Goal: Check status: Check status

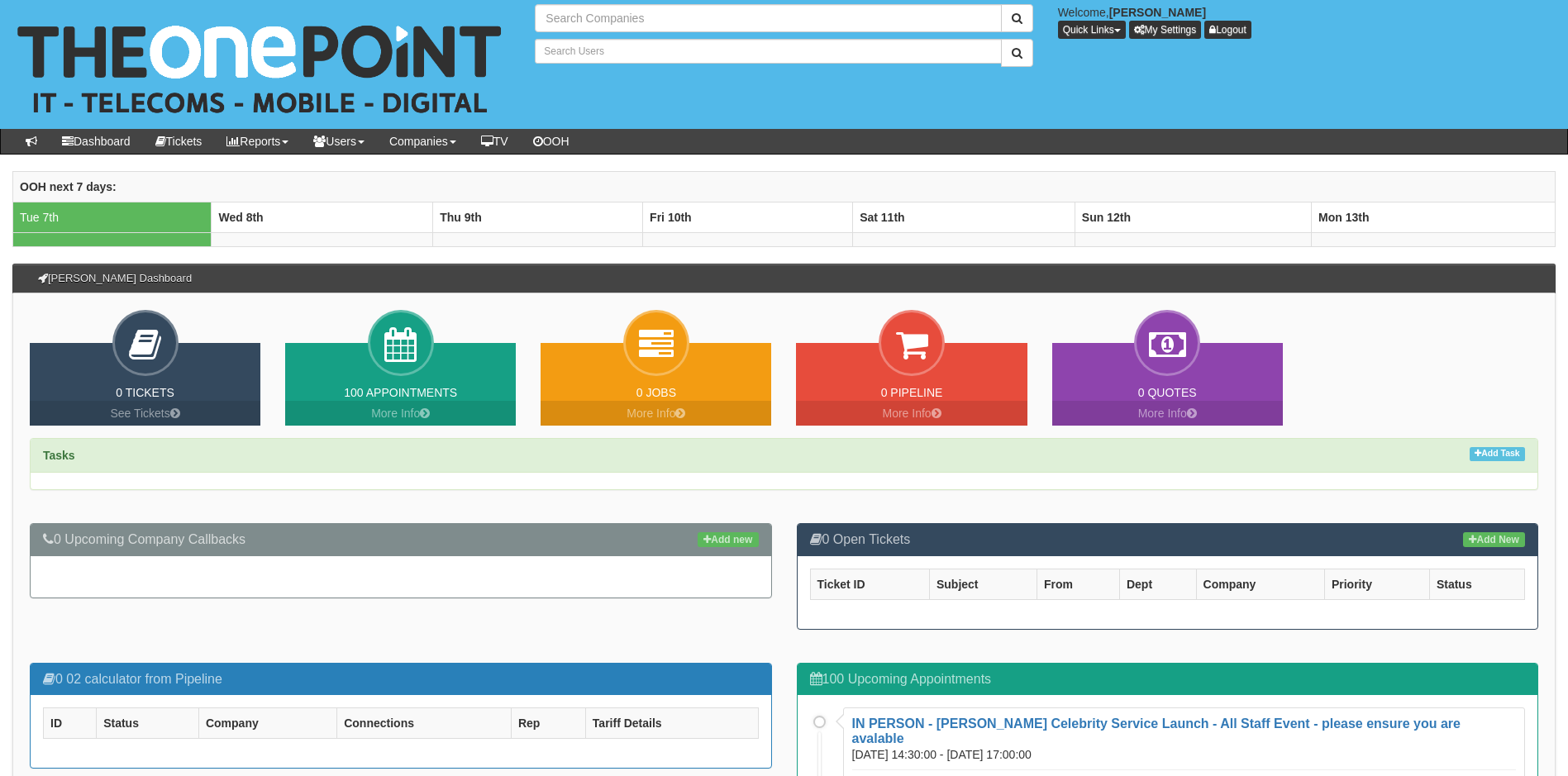
type input "Search Companies"
type input "Search Users"
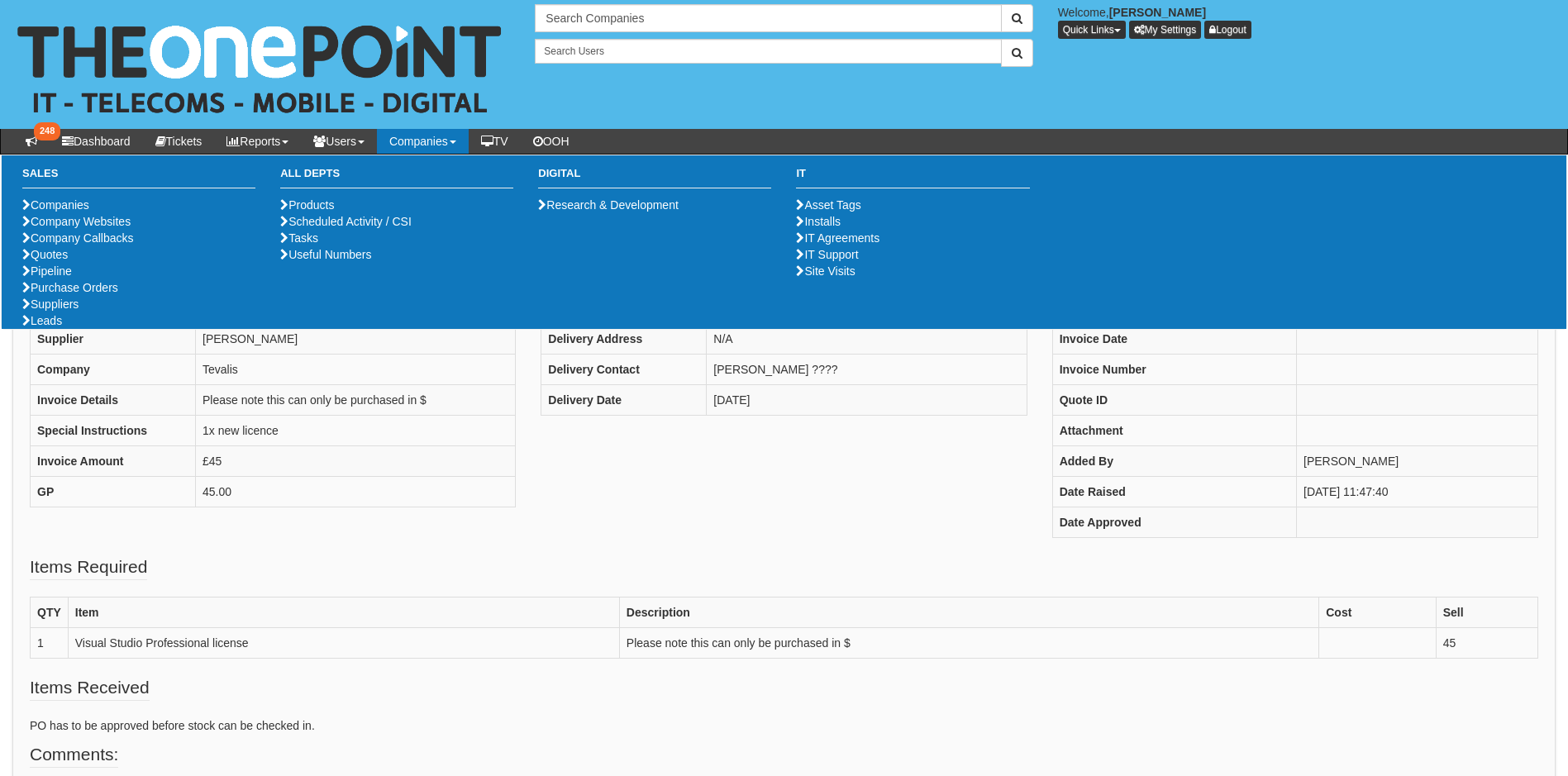
click at [731, 481] on div "PO Number Not Available Ticket ID Not Linked Supplier [PERSON_NAME] Company Tev…" at bounding box center [784, 408] width 1533 height 292
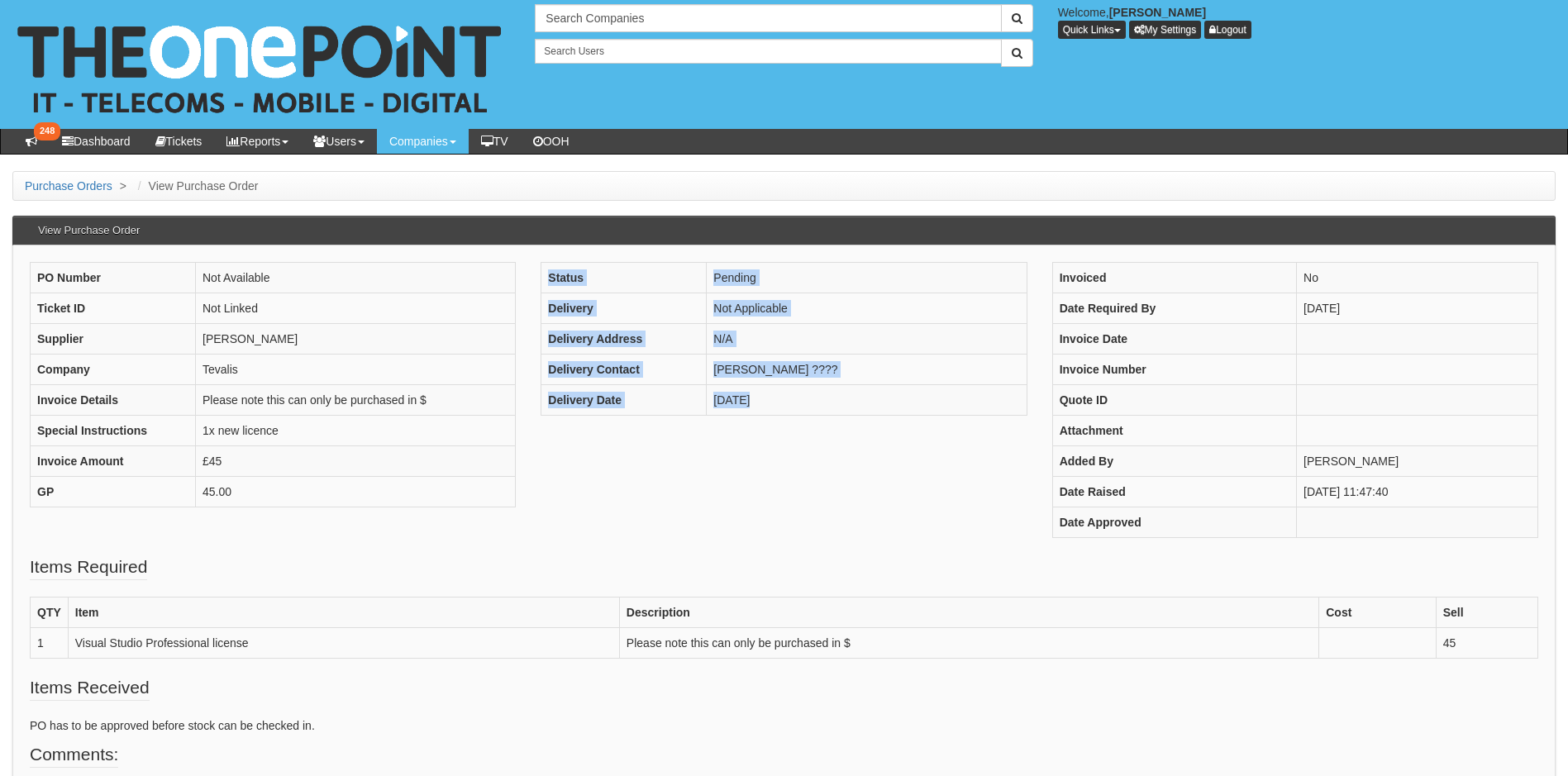
click at [731, 481] on div "PO Number Not Available Ticket ID Not Linked Supplier [PERSON_NAME] Company Tev…" at bounding box center [784, 408] width 1533 height 292
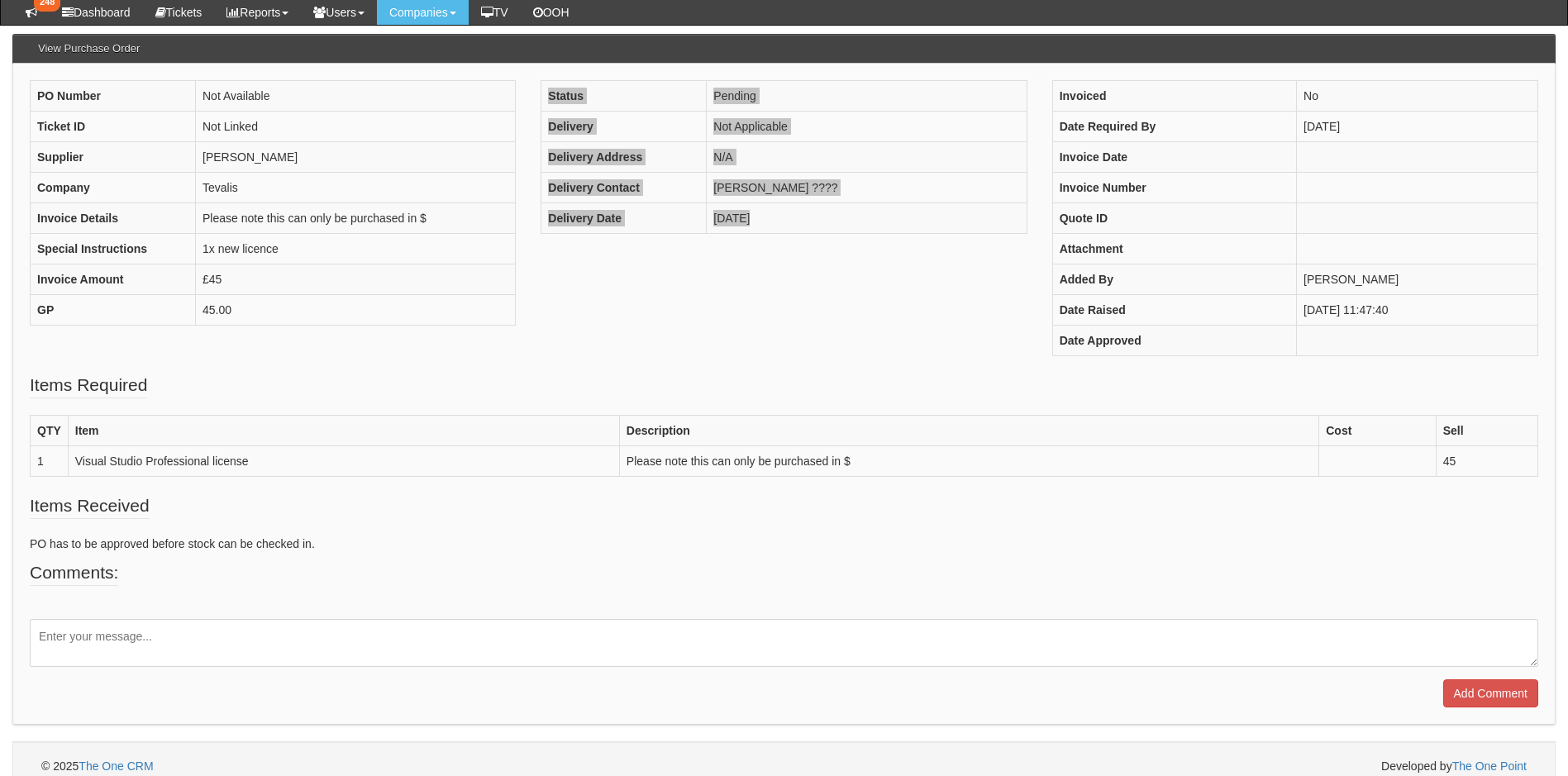
scroll to position [154, 0]
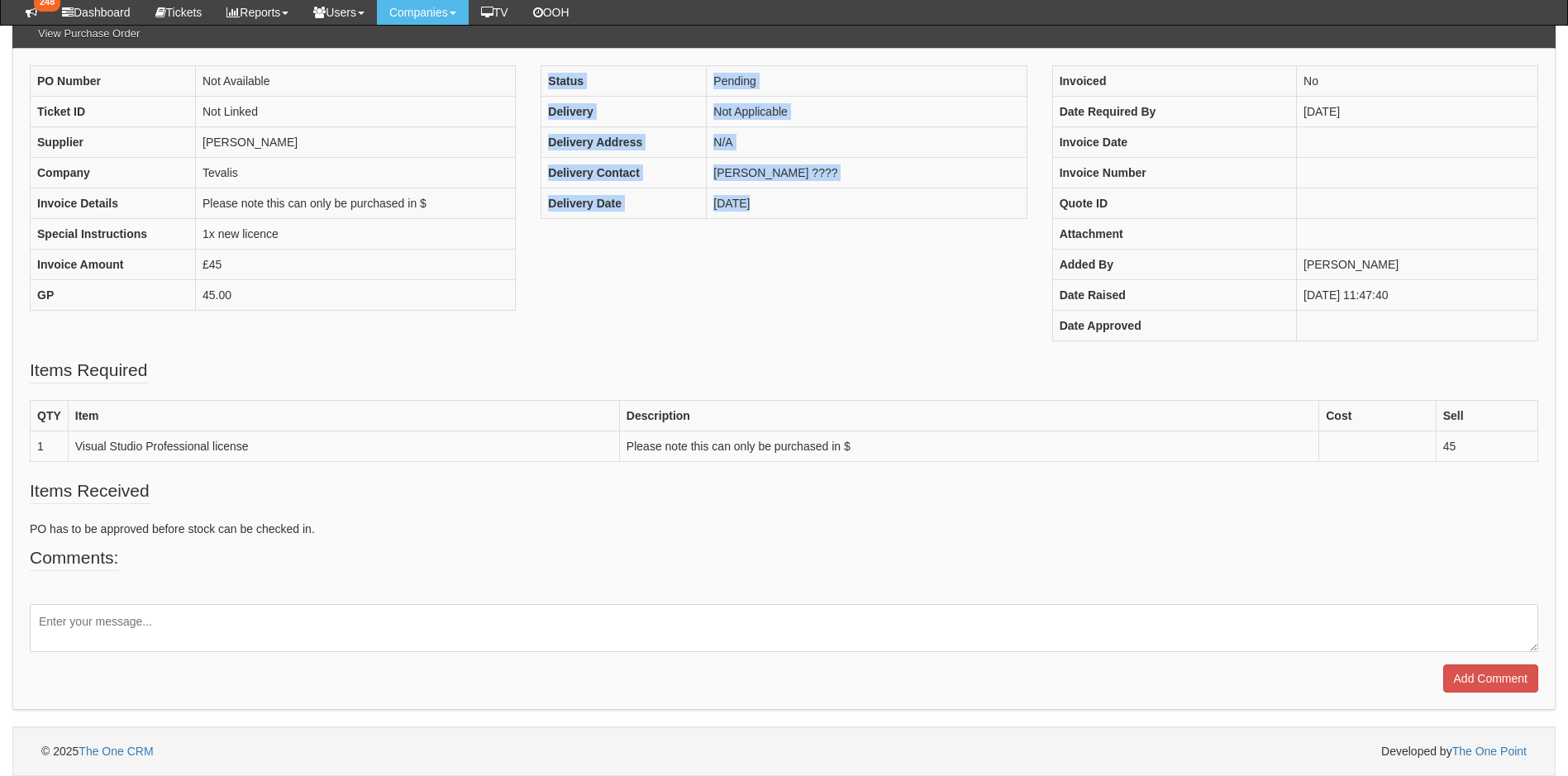
click at [464, 608] on textarea at bounding box center [784, 627] width 1509 height 48
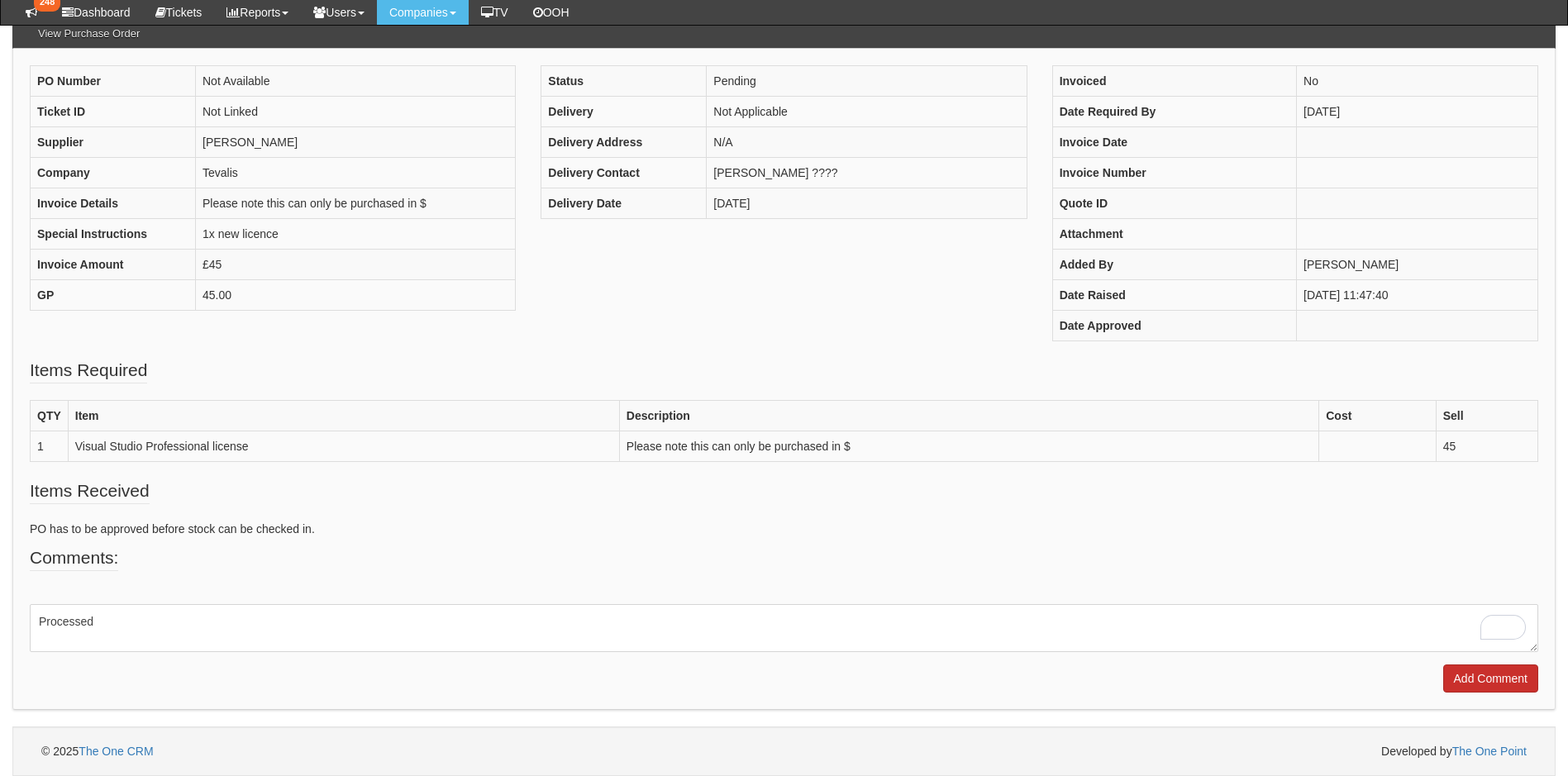
type textarea "Processed"
click at [1499, 679] on input "Add Comment" at bounding box center [1490, 678] width 95 height 28
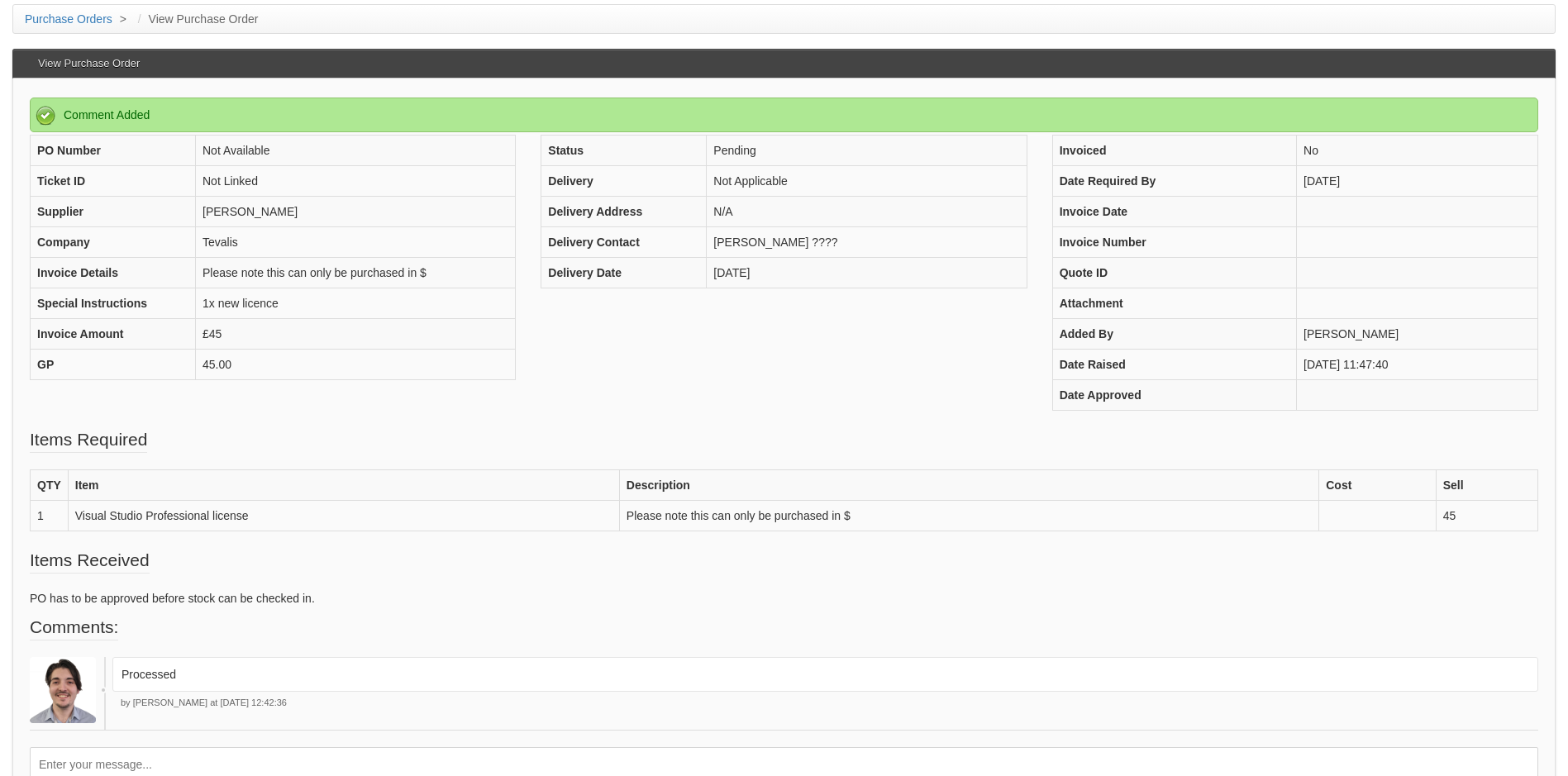
scroll to position [185, 0]
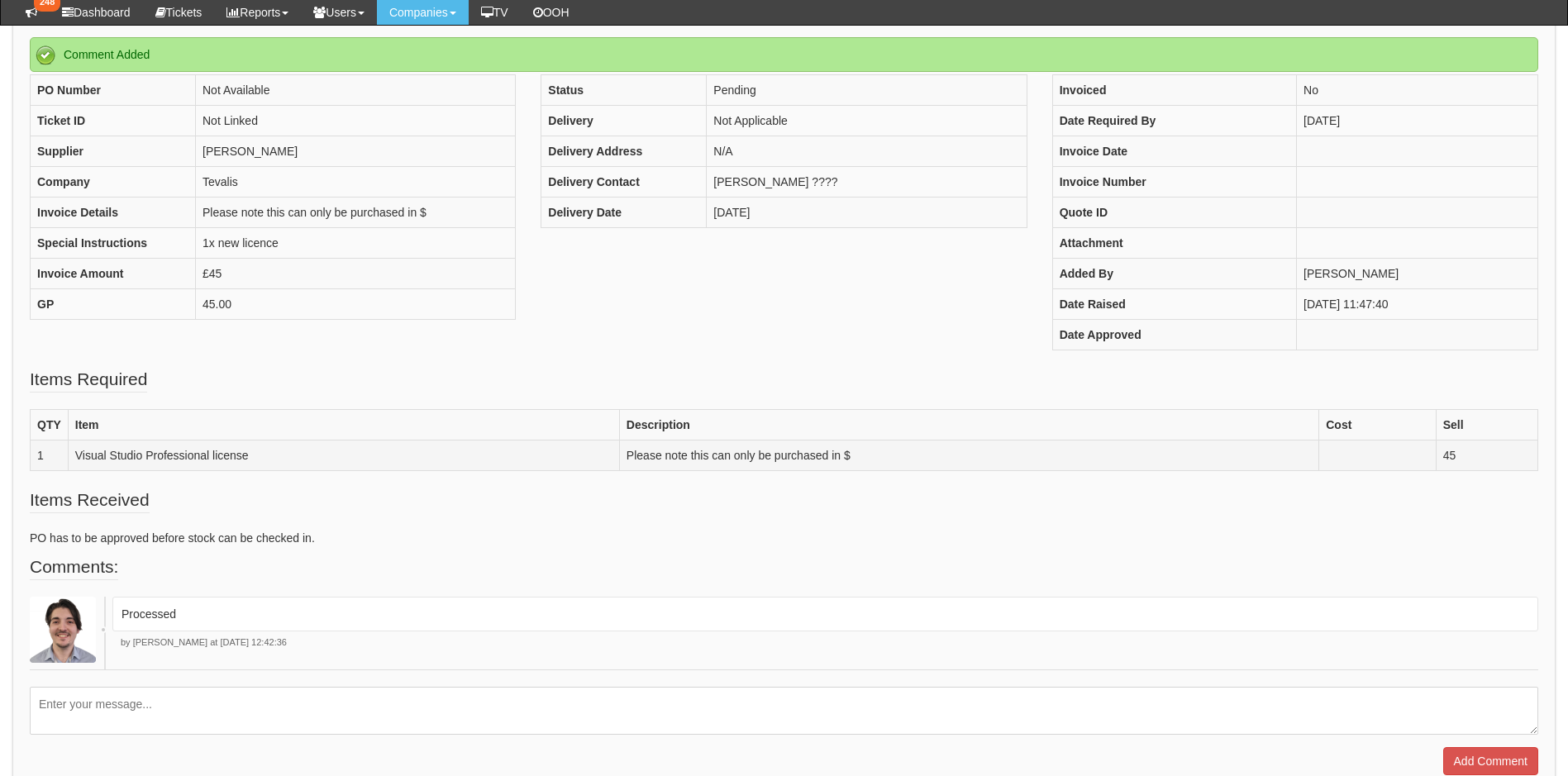
click at [973, 467] on td "Please note this can only be purchased in $" at bounding box center [968, 456] width 699 height 31
